Goal: Register for event/course

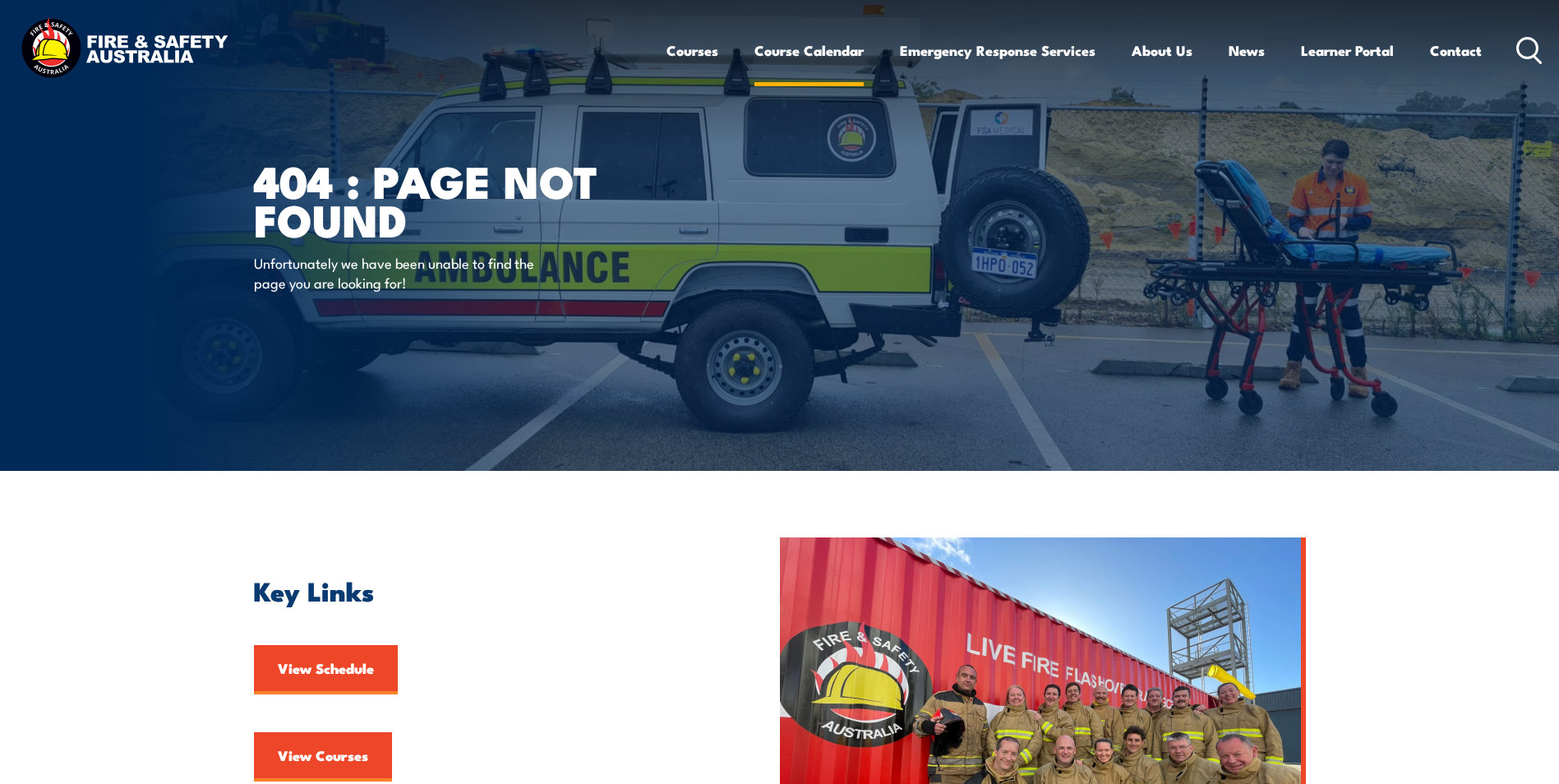
click at [800, 51] on link "Course Calendar" at bounding box center [809, 51] width 109 height 44
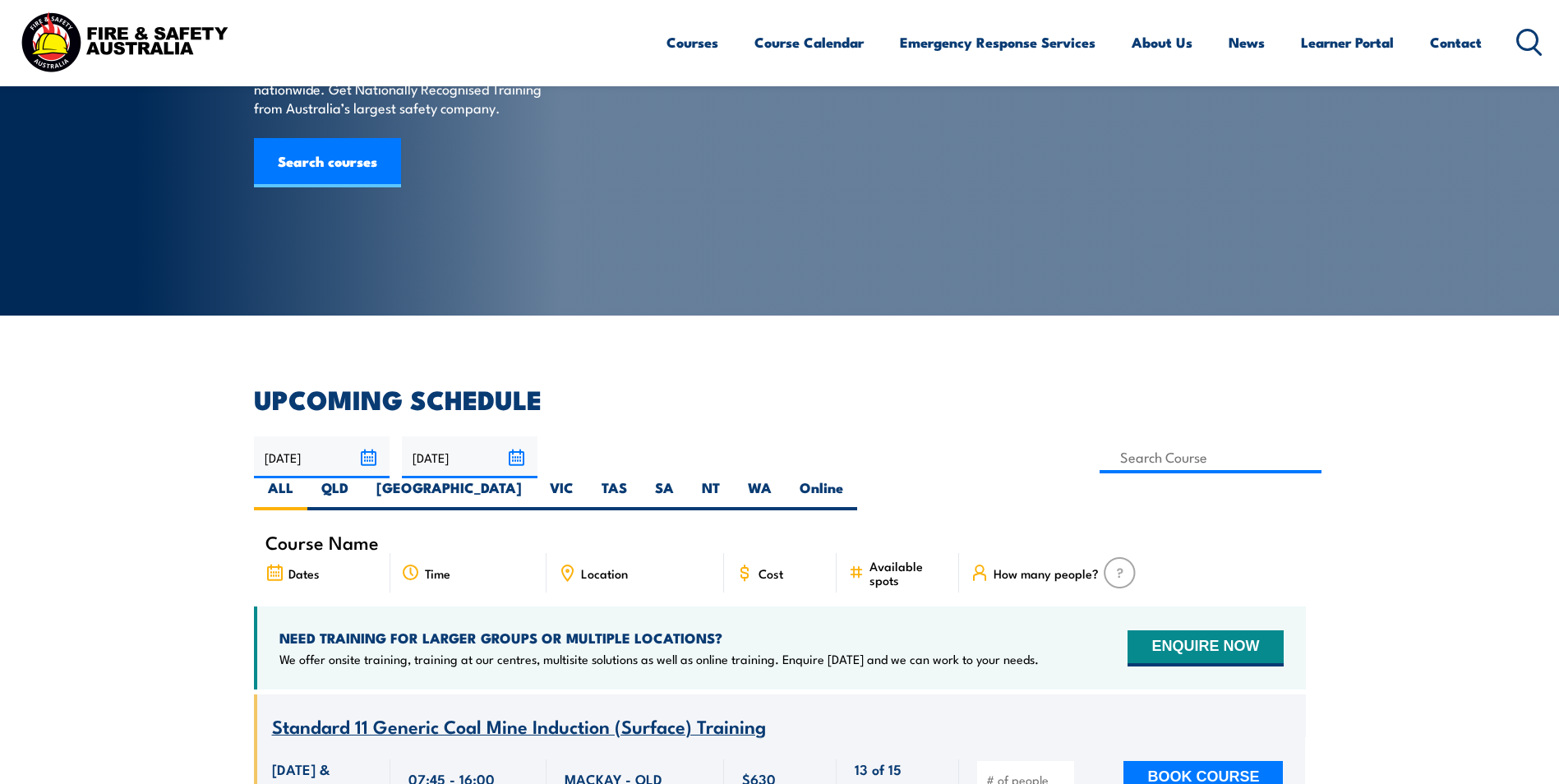
scroll to position [164, 0]
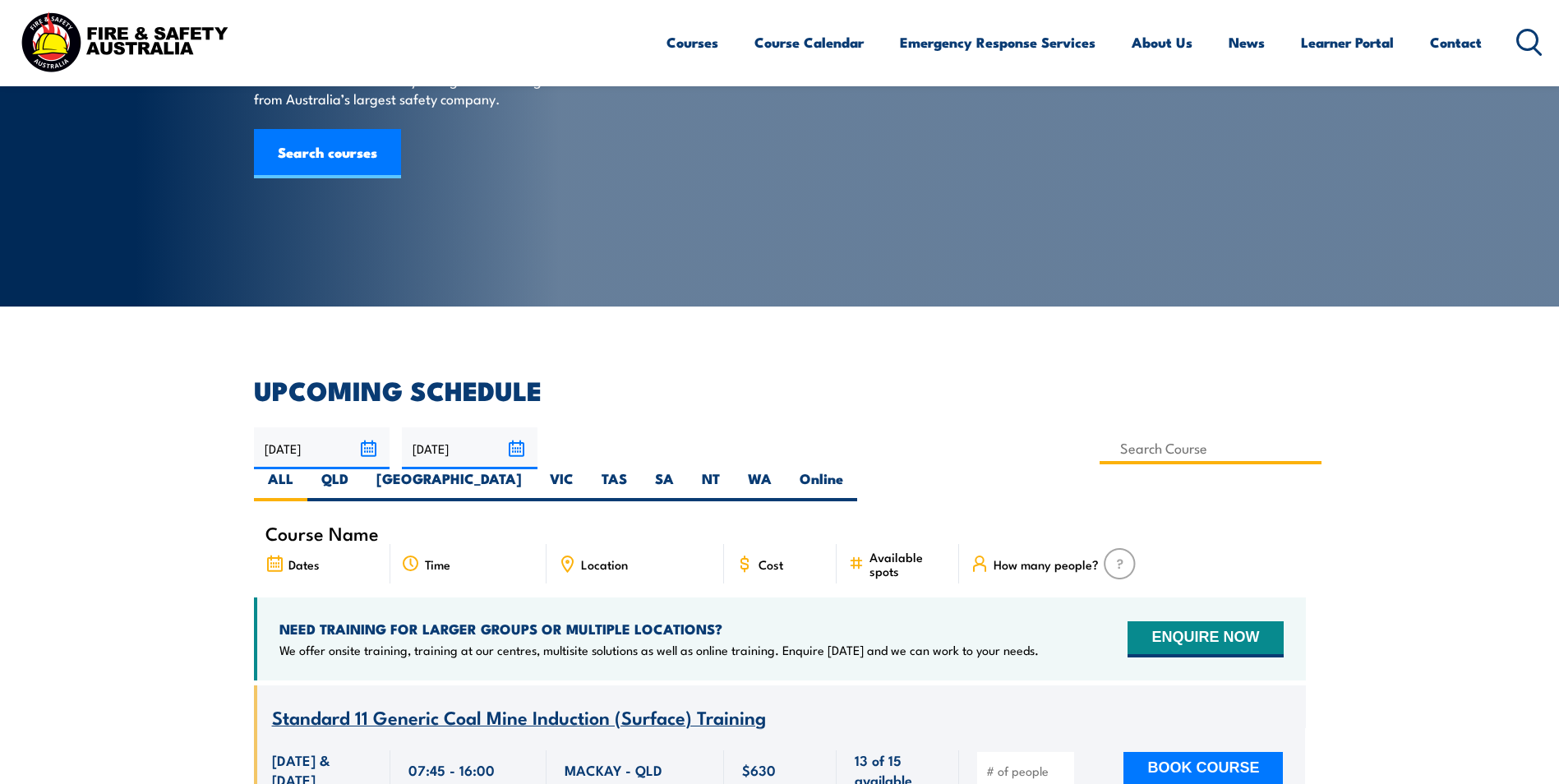
click at [1099, 447] on input at bounding box center [1210, 448] width 223 height 32
type input "Fire Safety Adviser Training"
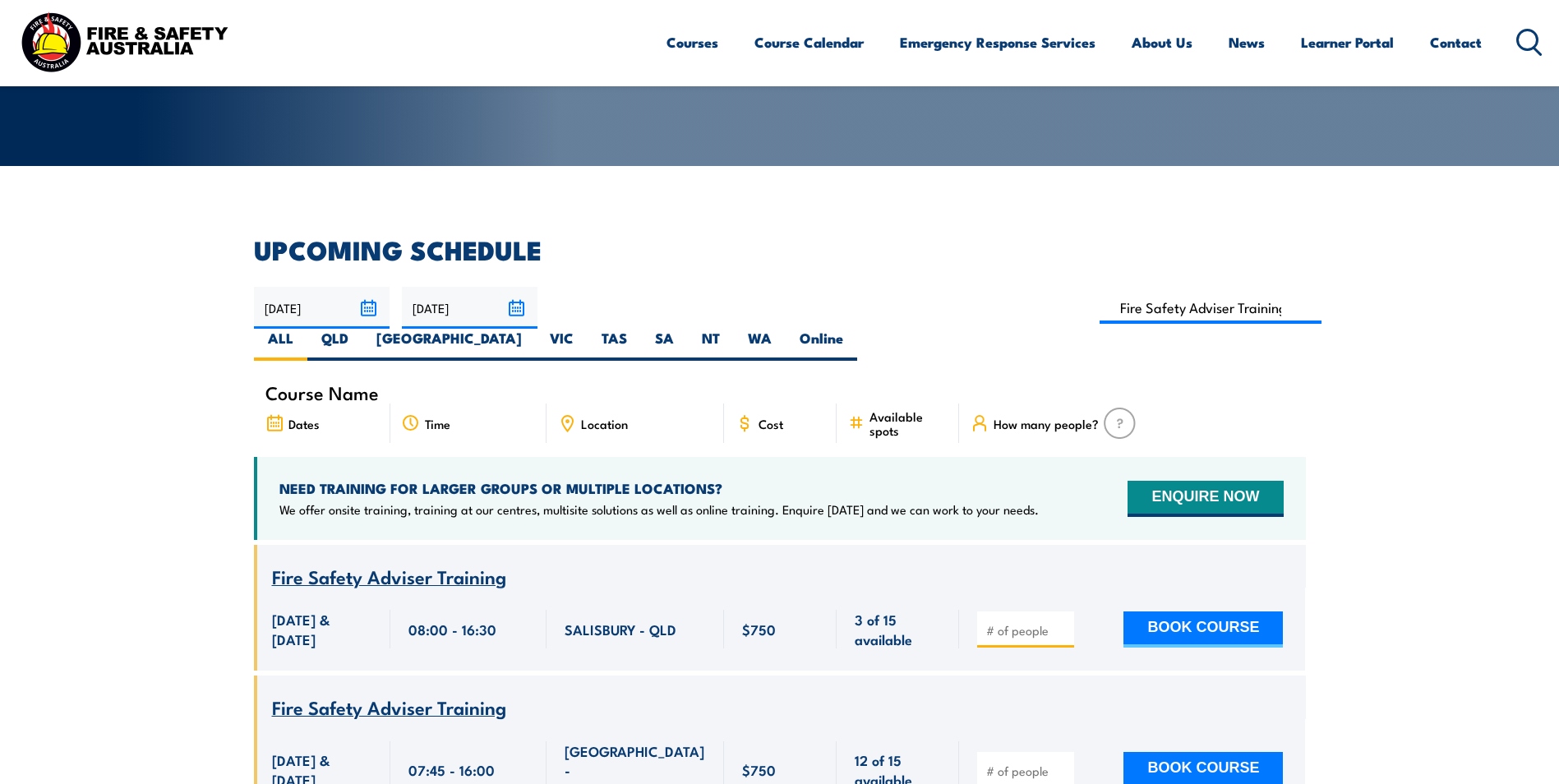
scroll to position [296, 0]
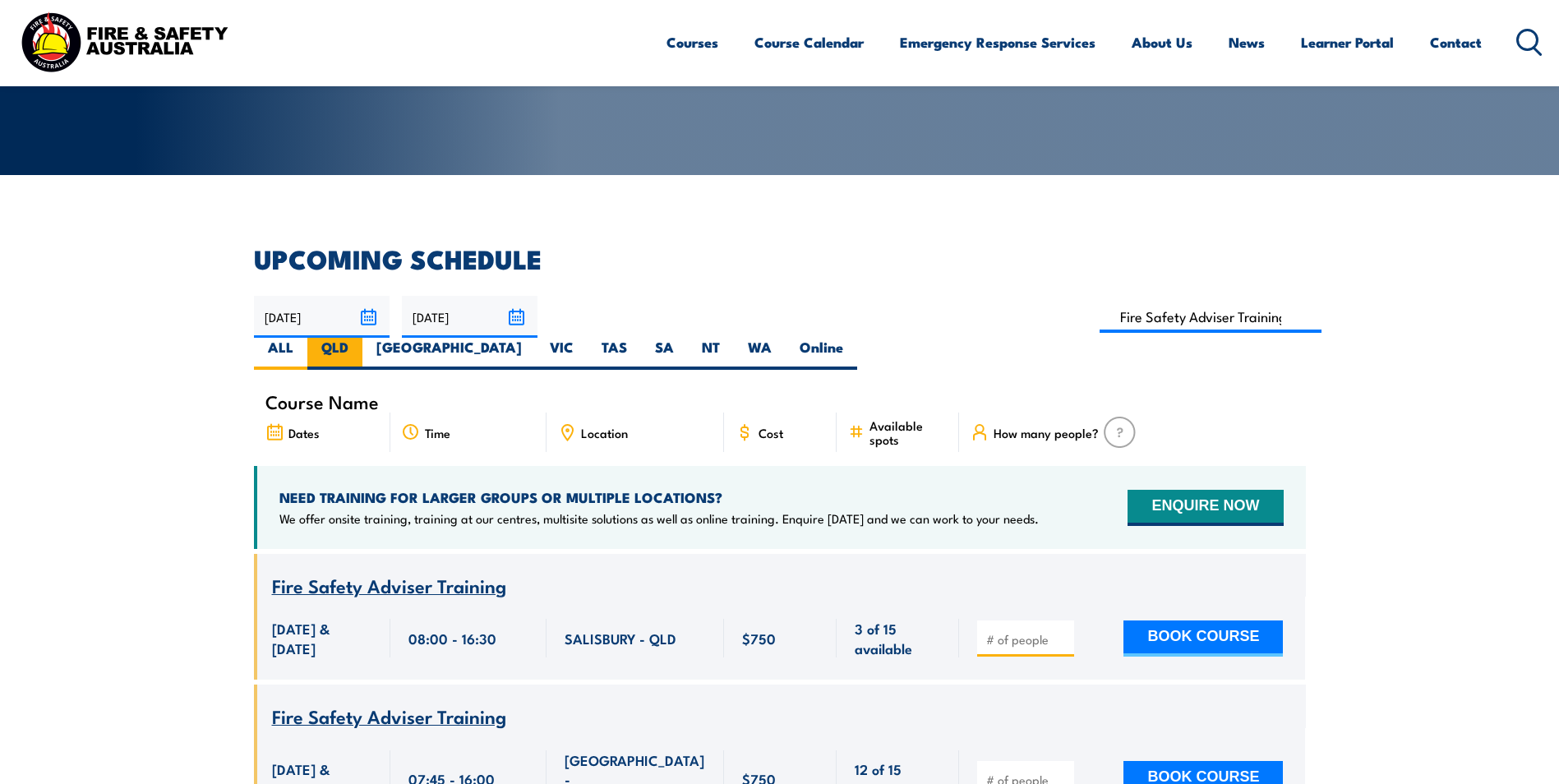
click at [362, 338] on label "QLD" at bounding box center [334, 353] width 55 height 32
click at [359, 338] on input "QLD" at bounding box center [353, 343] width 11 height 11
radio input "true"
